Goal: Information Seeking & Learning: Learn about a topic

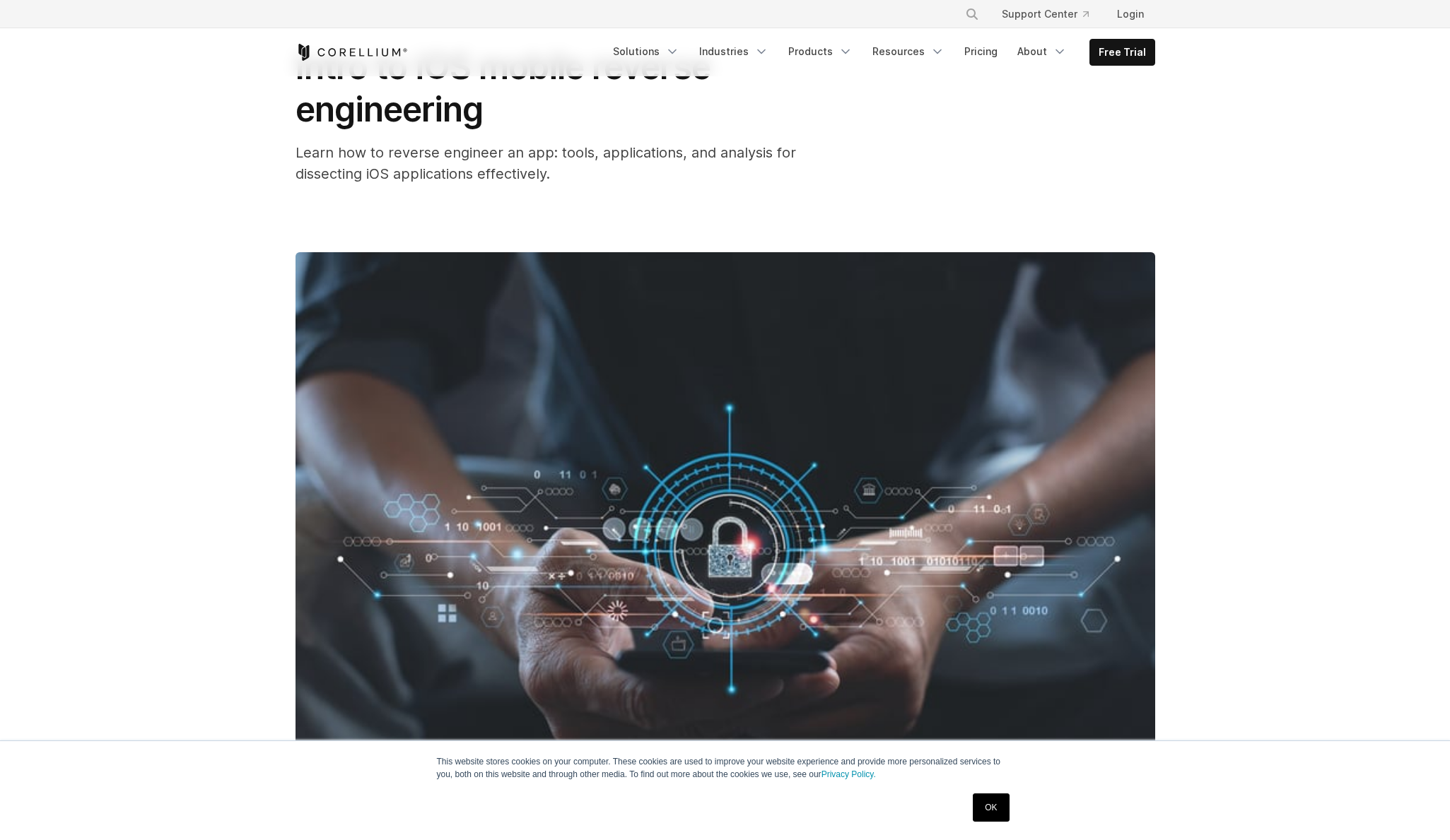
scroll to position [101, 0]
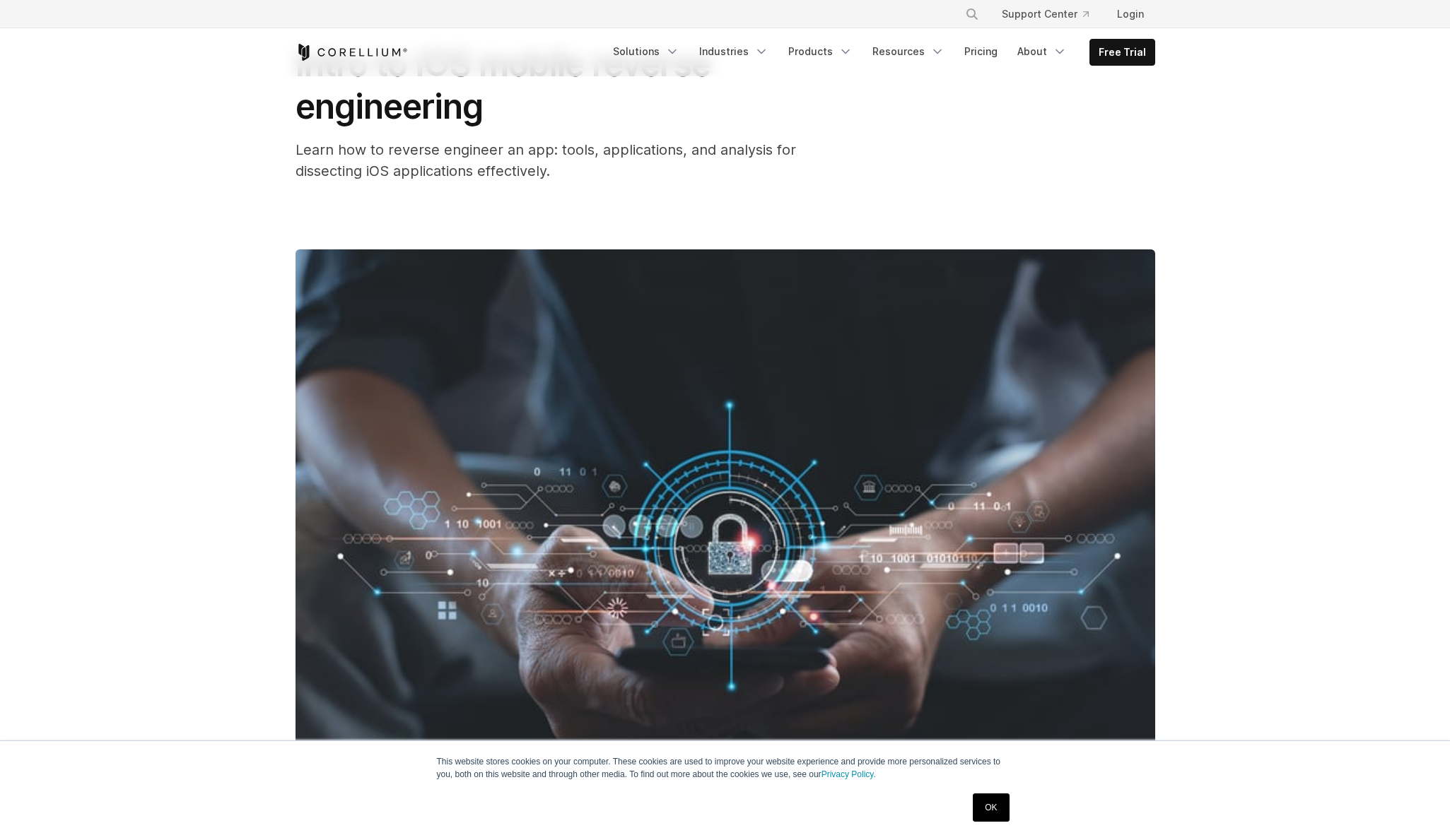
click at [999, 808] on link "OK" at bounding box center [990, 808] width 36 height 28
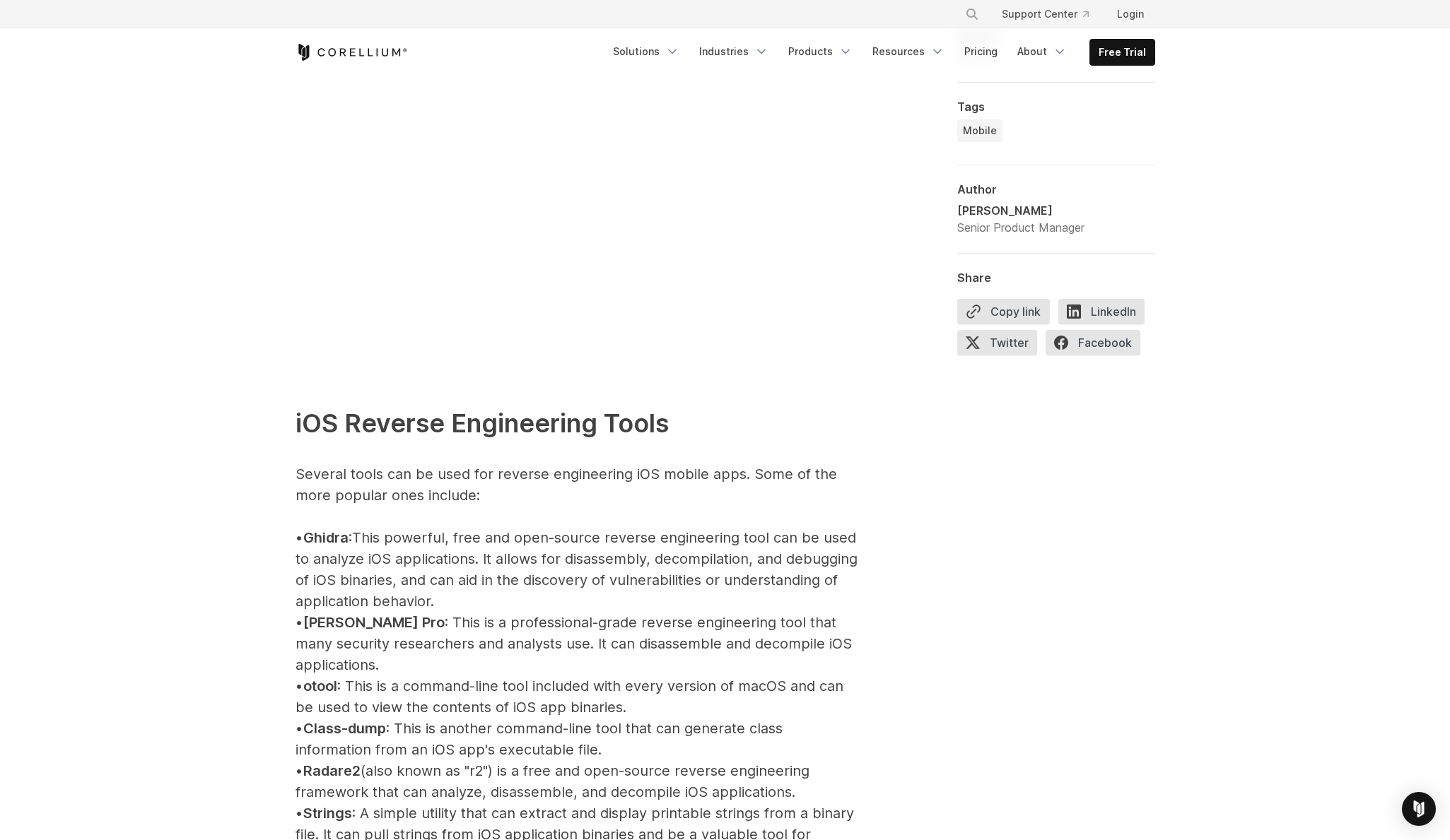
scroll to position [1251, 0]
drag, startPoint x: 372, startPoint y: 537, endPoint x: 569, endPoint y: 602, distance: 207.4
click at [569, 602] on p "iOS Reverse Engineering Tools Several tools can be used for reverse engineering…" at bounding box center [578, 848] width 566 height 967
copy p "This powerful, free and open-source reverse engineering tool can be used to ana…"
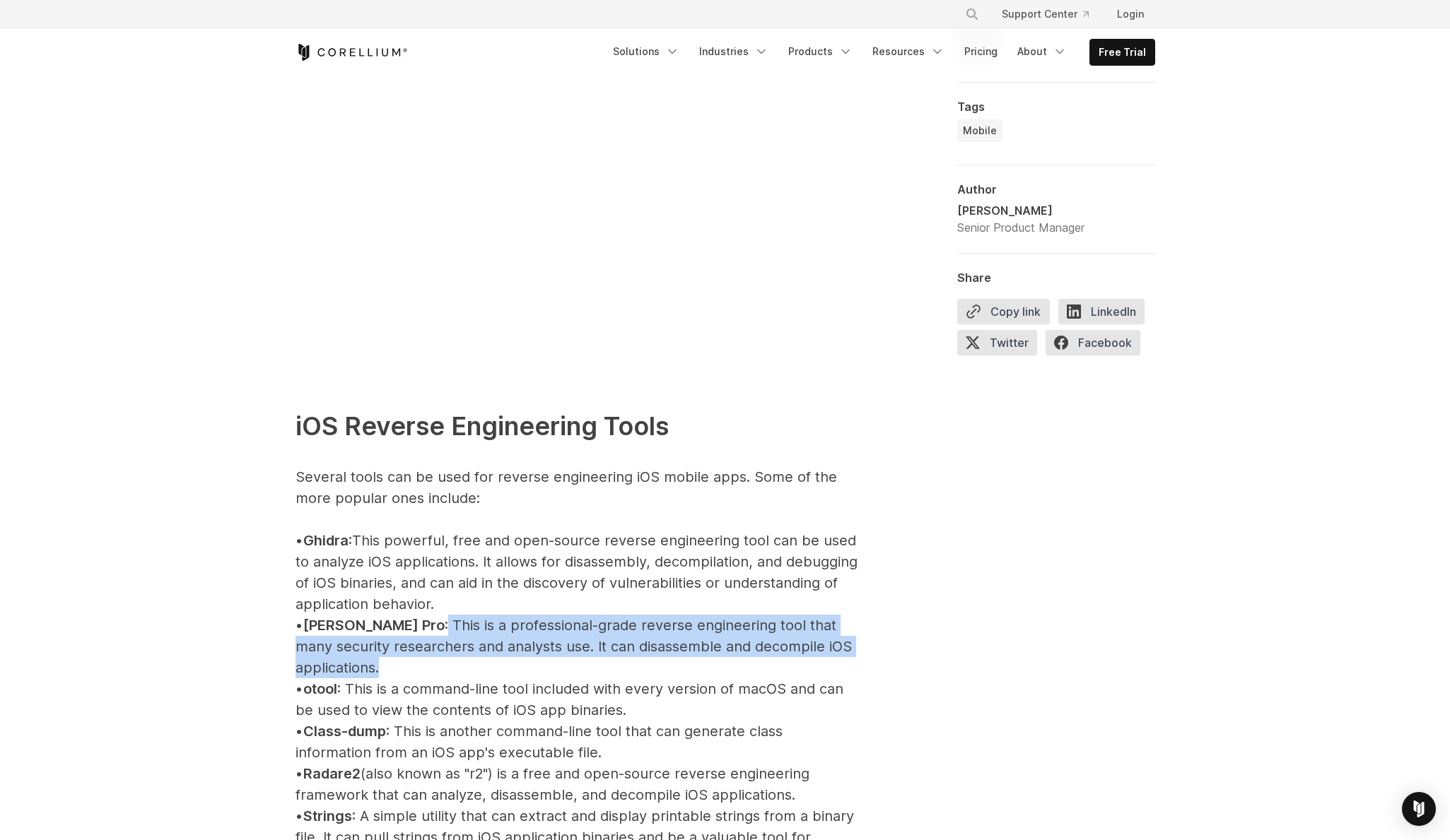
drag, startPoint x: 375, startPoint y: 623, endPoint x: 864, endPoint y: 652, distance: 489.9
copy p "This is a professional-grade reverse engineering tool that many security resear…"
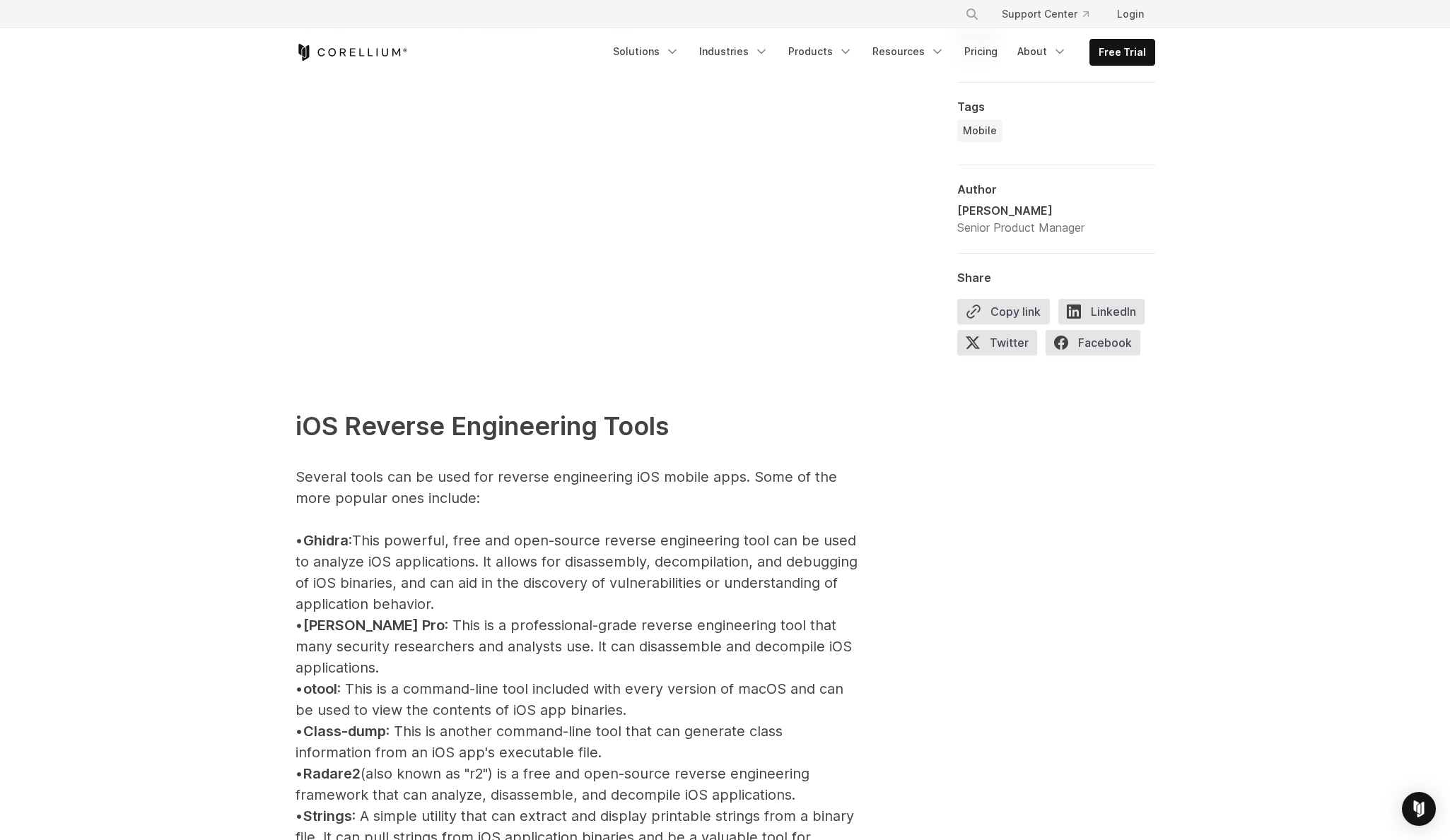
click at [349, 536] on span "Ghidra" at bounding box center [326, 540] width 45 height 17
copy span "Ghidra"
